Goal: Task Accomplishment & Management: Use online tool/utility

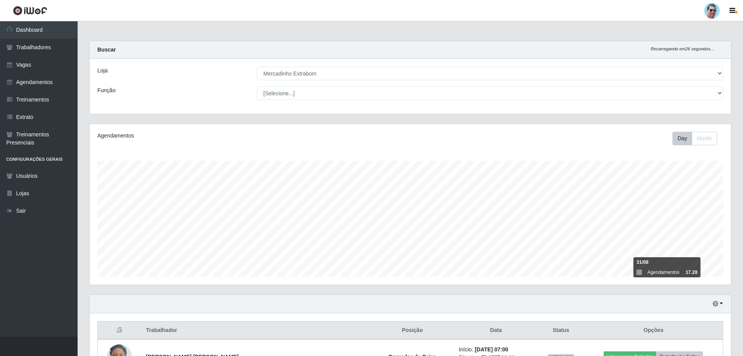
select select "175"
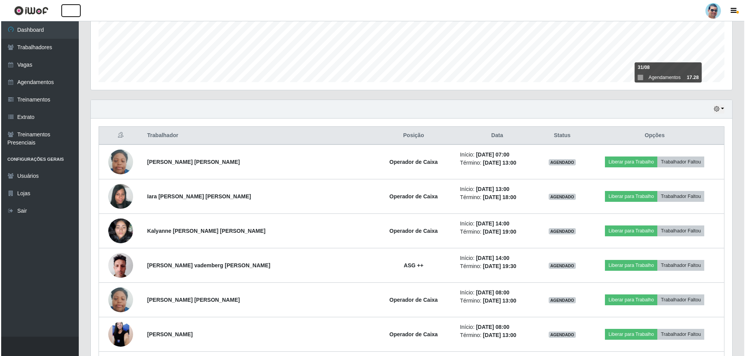
scroll to position [178, 0]
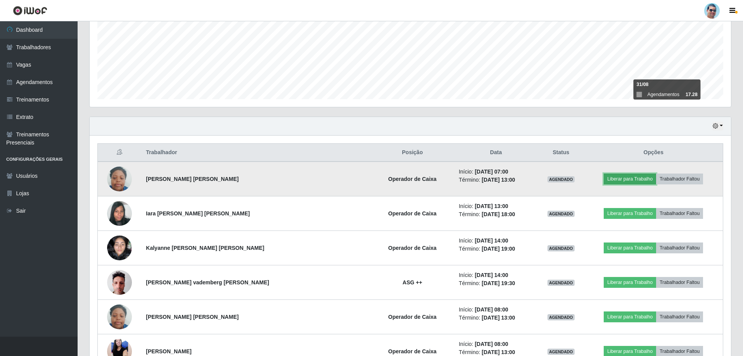
click at [603, 183] on button "Liberar para Trabalho" at bounding box center [629, 179] width 52 height 11
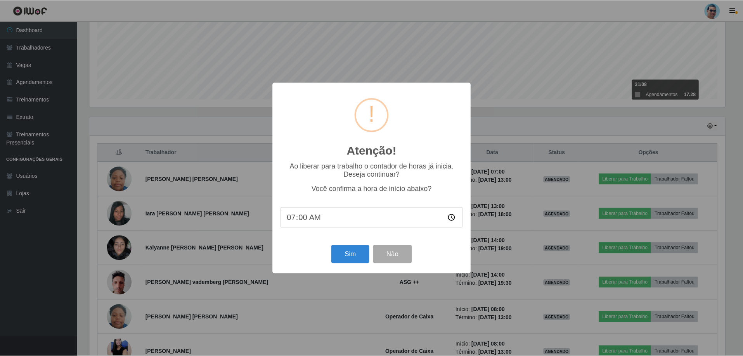
scroll to position [161, 637]
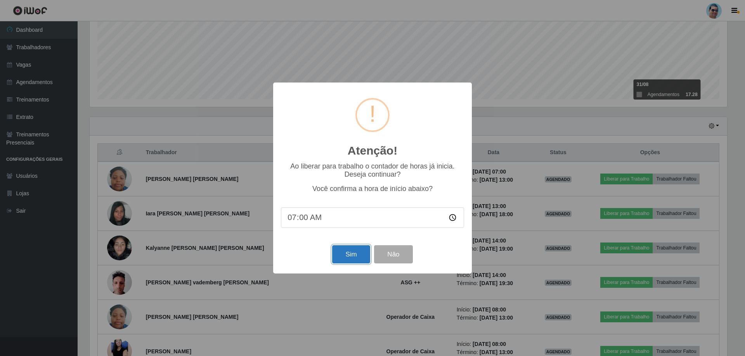
click at [368, 254] on button "Sim" at bounding box center [351, 255] width 38 height 18
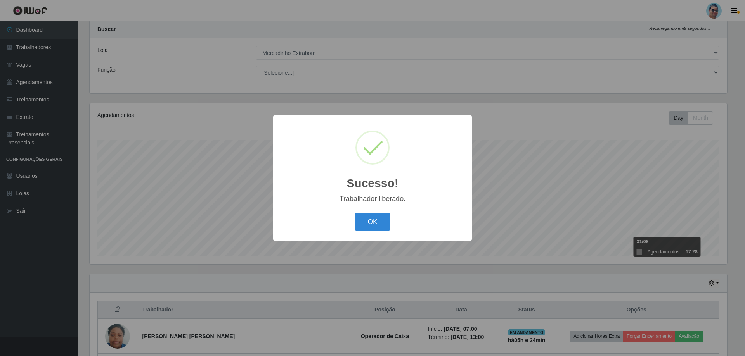
click at [376, 239] on div "Sucesso! × Trabalhador liberado. OK Cancel" at bounding box center [372, 178] width 199 height 126
click at [379, 225] on button "OK" at bounding box center [372, 222] width 36 height 18
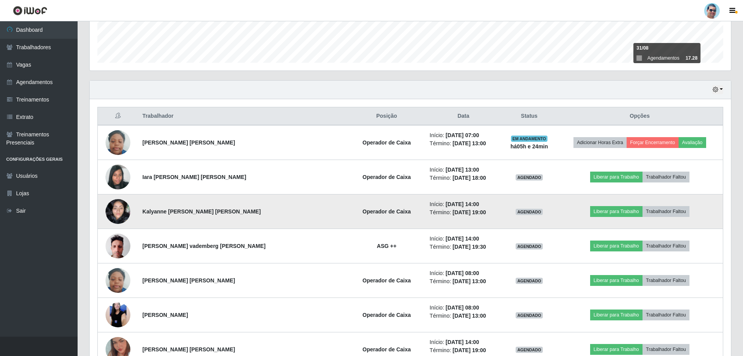
scroll to position [176, 0]
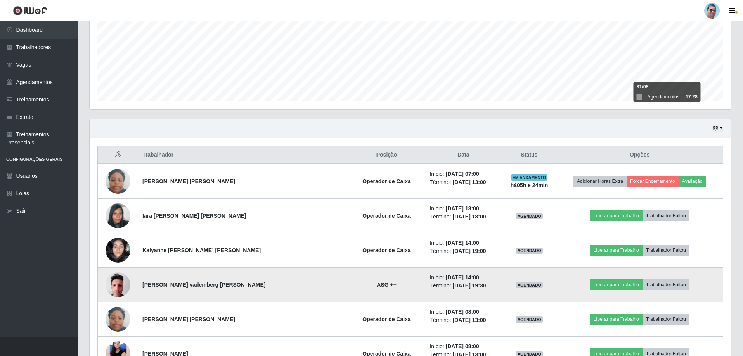
click at [124, 281] on img at bounding box center [117, 284] width 25 height 33
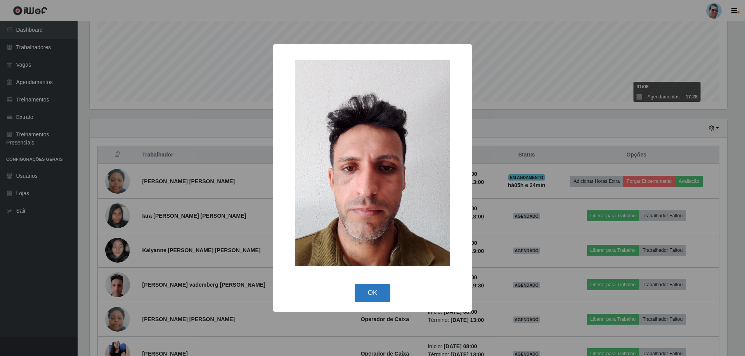
click at [380, 299] on button "OK" at bounding box center [372, 293] width 36 height 18
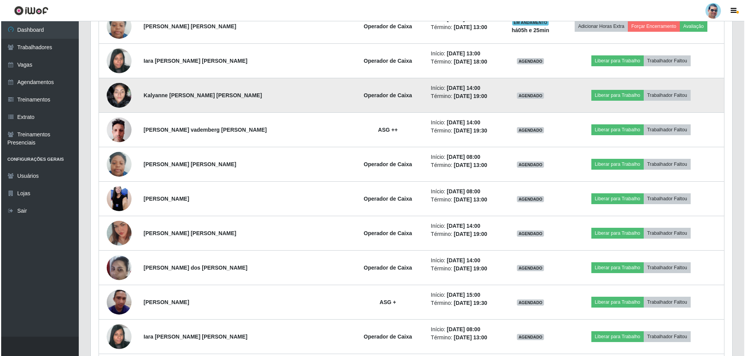
scroll to position [370, 0]
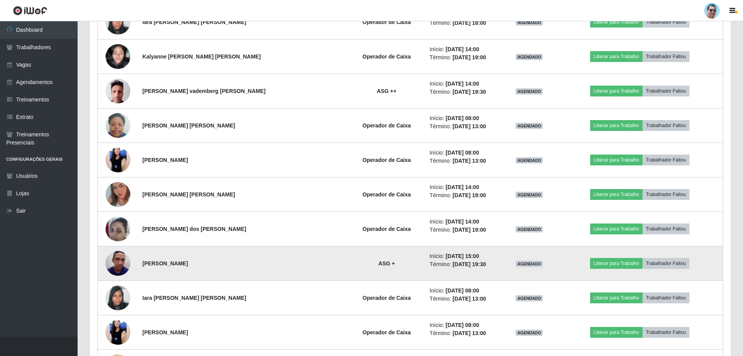
click at [116, 266] on img at bounding box center [117, 263] width 25 height 33
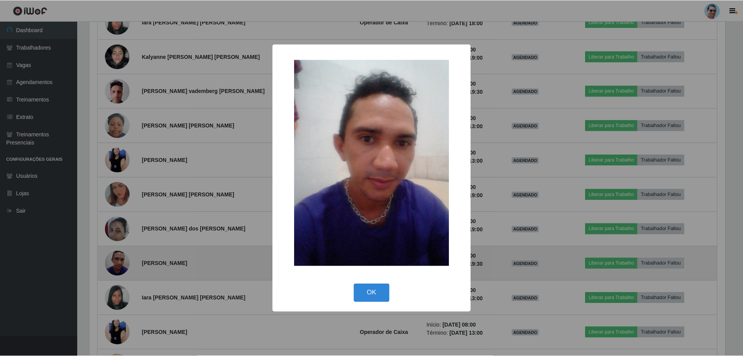
scroll to position [161, 637]
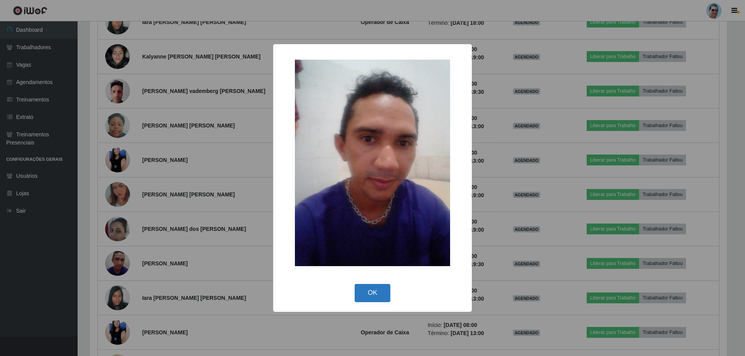
click at [375, 290] on button "OK" at bounding box center [372, 293] width 36 height 18
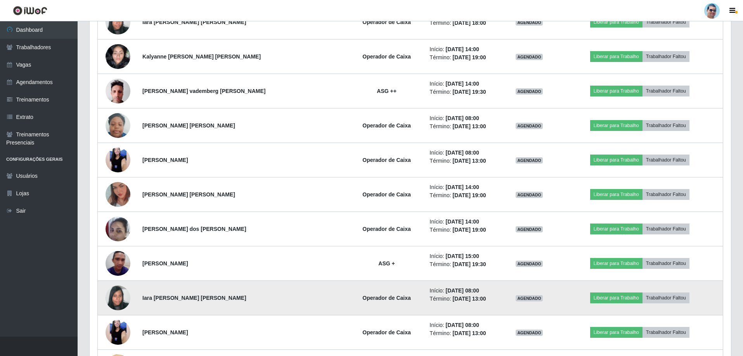
scroll to position [214, 0]
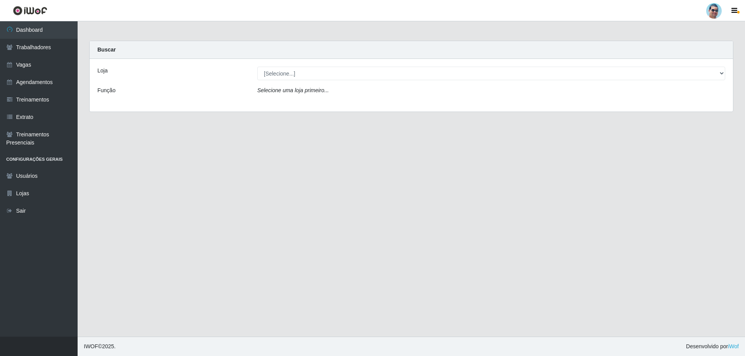
click at [180, 232] on main "Carregando... Buscar Loja [Selecione...] Mercadinho Extrabom Função Selecione u…" at bounding box center [411, 179] width 667 height 316
click at [55, 26] on link "Dashboard" at bounding box center [39, 29] width 78 height 17
click at [425, 224] on main "Carregando... Buscar Loja [Selecione...] Mercadinho Extrabom Função Selecione u…" at bounding box center [411, 179] width 667 height 316
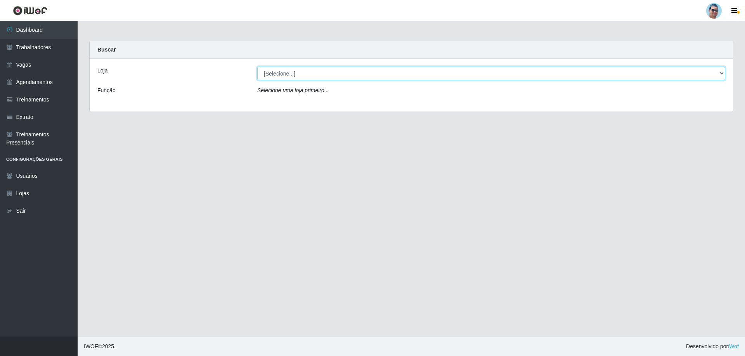
click at [310, 77] on select "[Selecione...] Mercadinho Extrabom" at bounding box center [491, 74] width 468 height 14
click at [322, 73] on select "[Selecione...] Mercadinho Extrabom" at bounding box center [491, 74] width 468 height 14
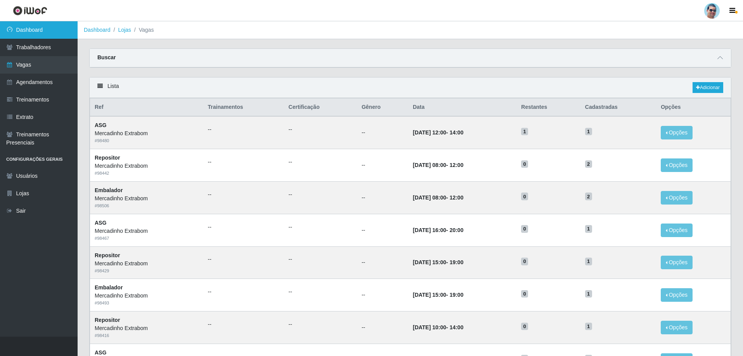
click at [65, 28] on link "Dashboard" at bounding box center [39, 29] width 78 height 17
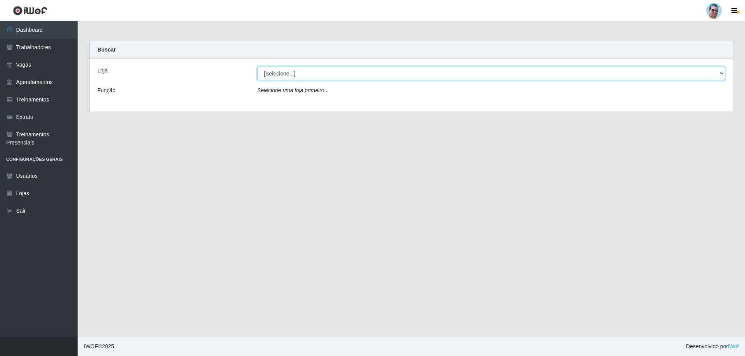
click at [290, 74] on select "[Selecione...] Mercadinho Extrabom" at bounding box center [491, 74] width 468 height 14
select select "175"
click at [257, 67] on select "[Selecione...] Mercadinho Extrabom" at bounding box center [491, 74] width 468 height 14
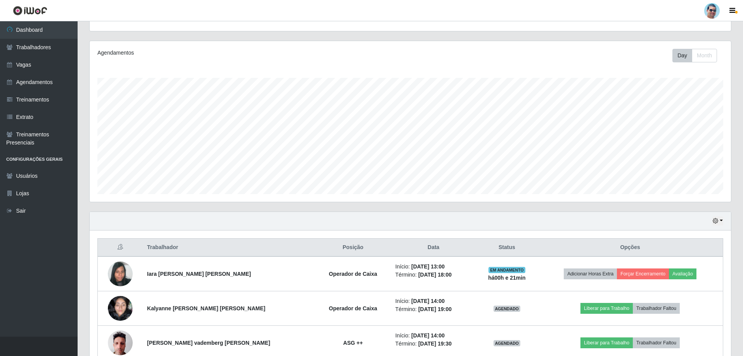
scroll to position [124, 0]
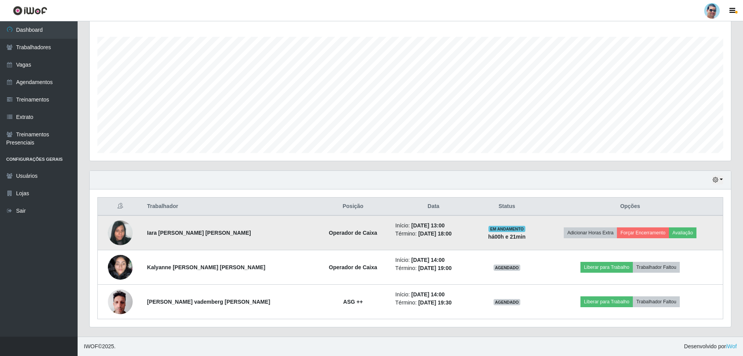
click at [127, 227] on img at bounding box center [120, 232] width 25 height 33
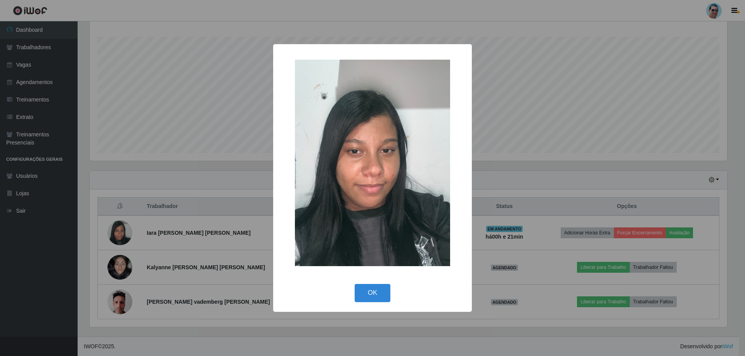
click at [184, 146] on div "× OK Cancel" at bounding box center [372, 178] width 745 height 356
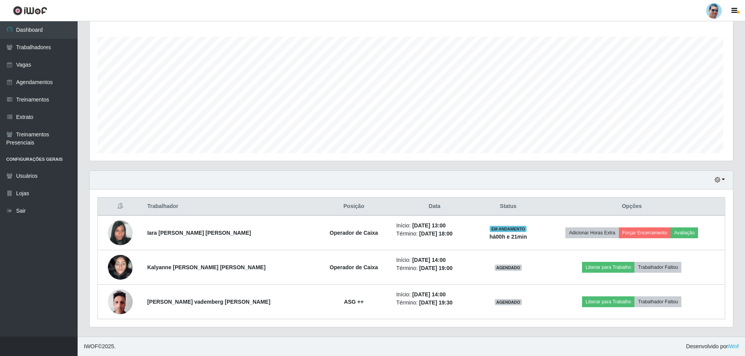
scroll to position [161, 641]
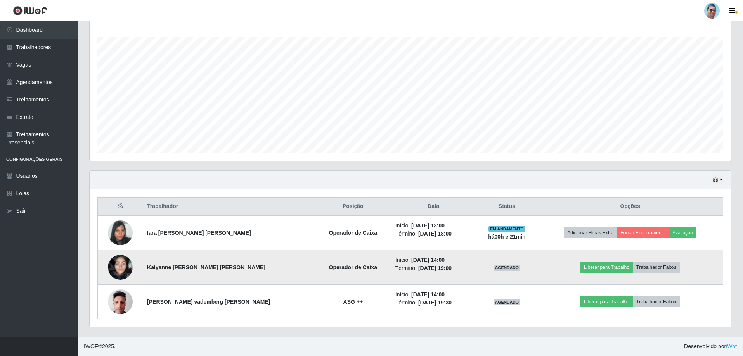
click at [134, 269] on td at bounding box center [120, 268] width 45 height 35
click at [123, 272] on img at bounding box center [120, 267] width 25 height 33
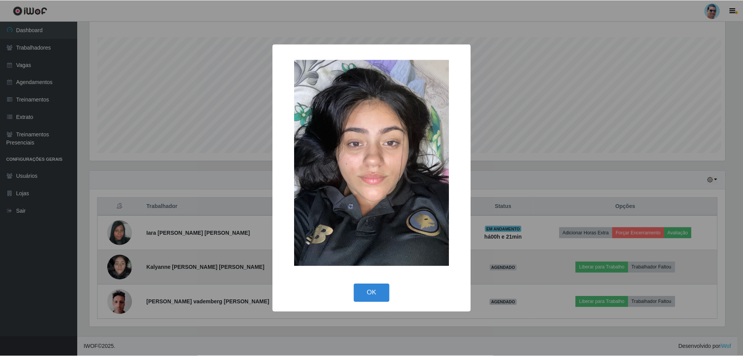
scroll to position [161, 637]
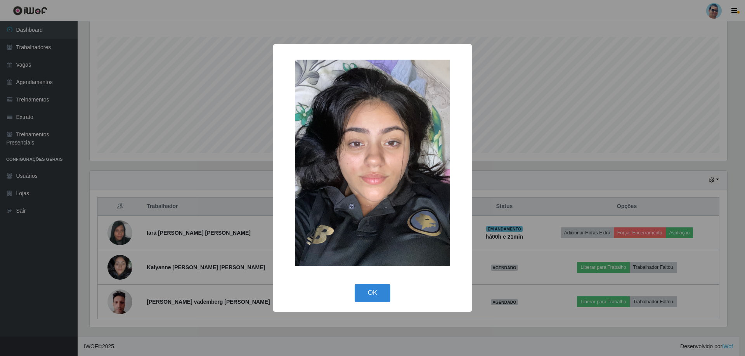
click at [211, 117] on div "× OK Cancel" at bounding box center [372, 178] width 745 height 356
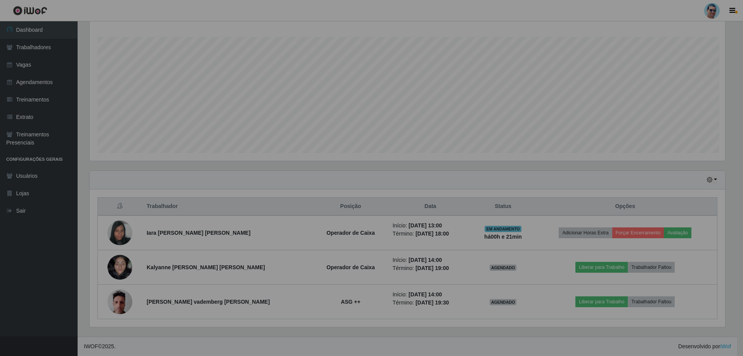
scroll to position [161, 641]
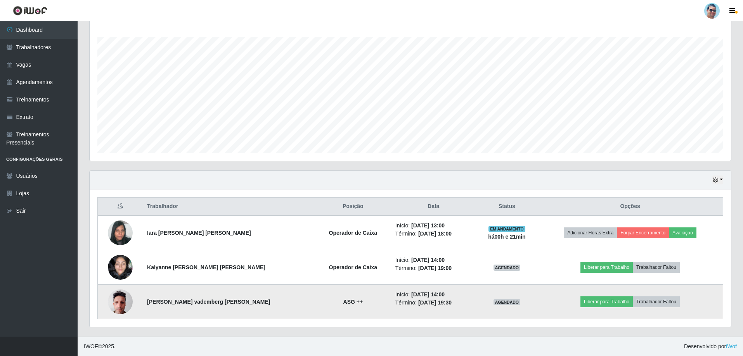
click at [123, 293] on img at bounding box center [120, 301] width 25 height 33
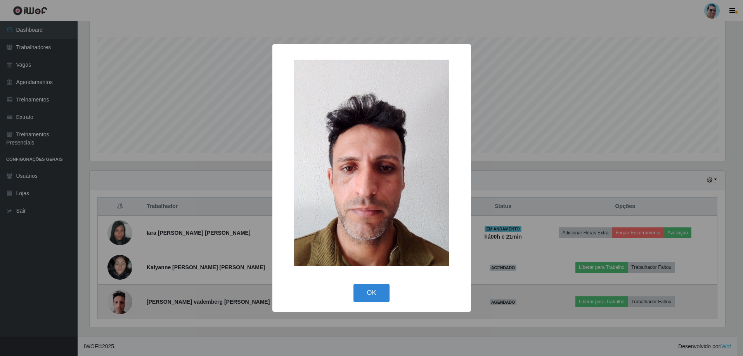
scroll to position [161, 637]
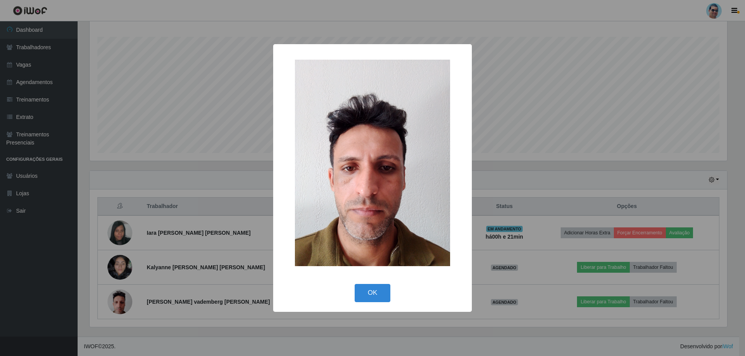
click at [264, 64] on div "× OK Cancel" at bounding box center [372, 178] width 745 height 356
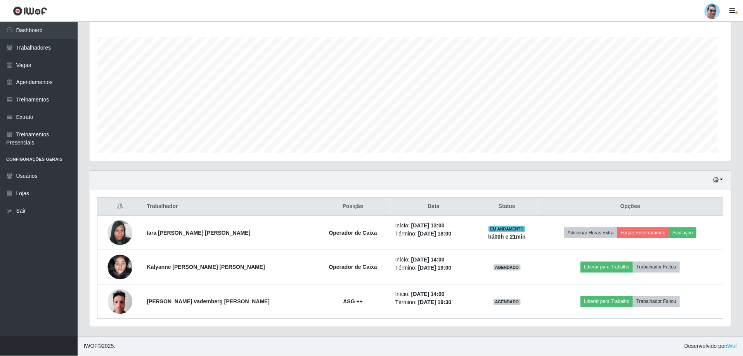
scroll to position [161, 641]
